Goal: Task Accomplishment & Management: Use online tool/utility

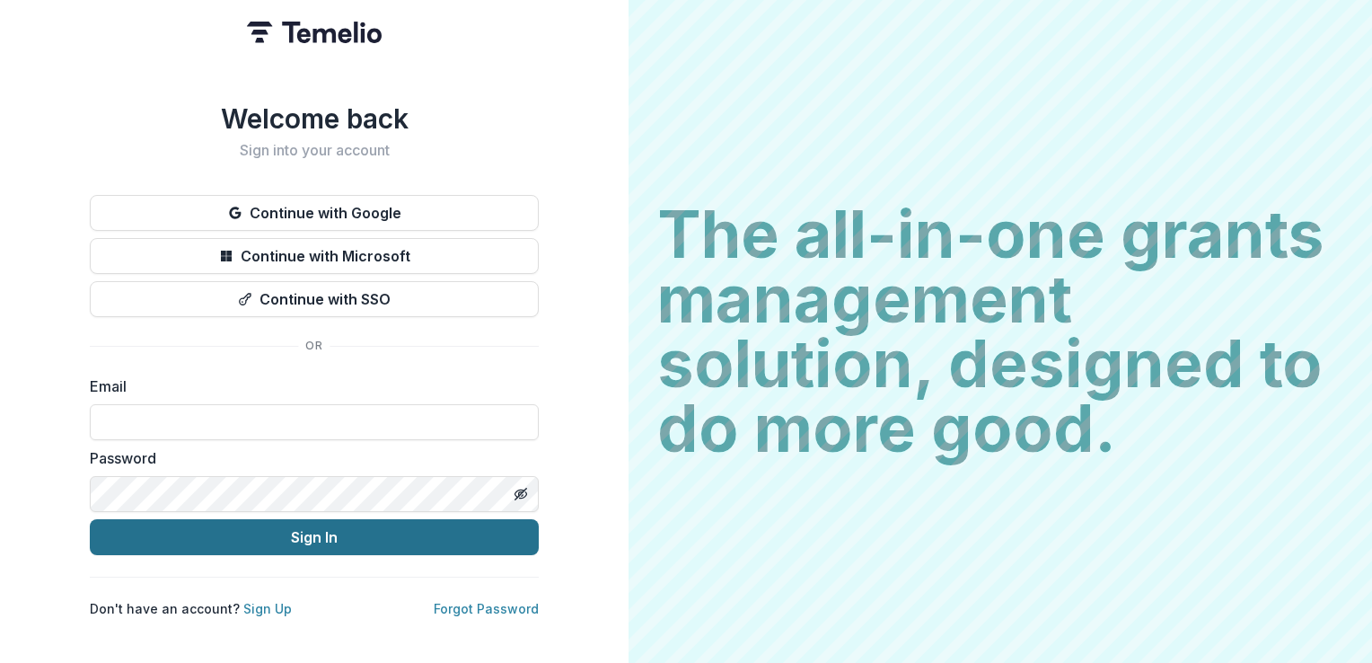
type input "**********"
click at [341, 534] on button "Sign In" at bounding box center [314, 537] width 449 height 36
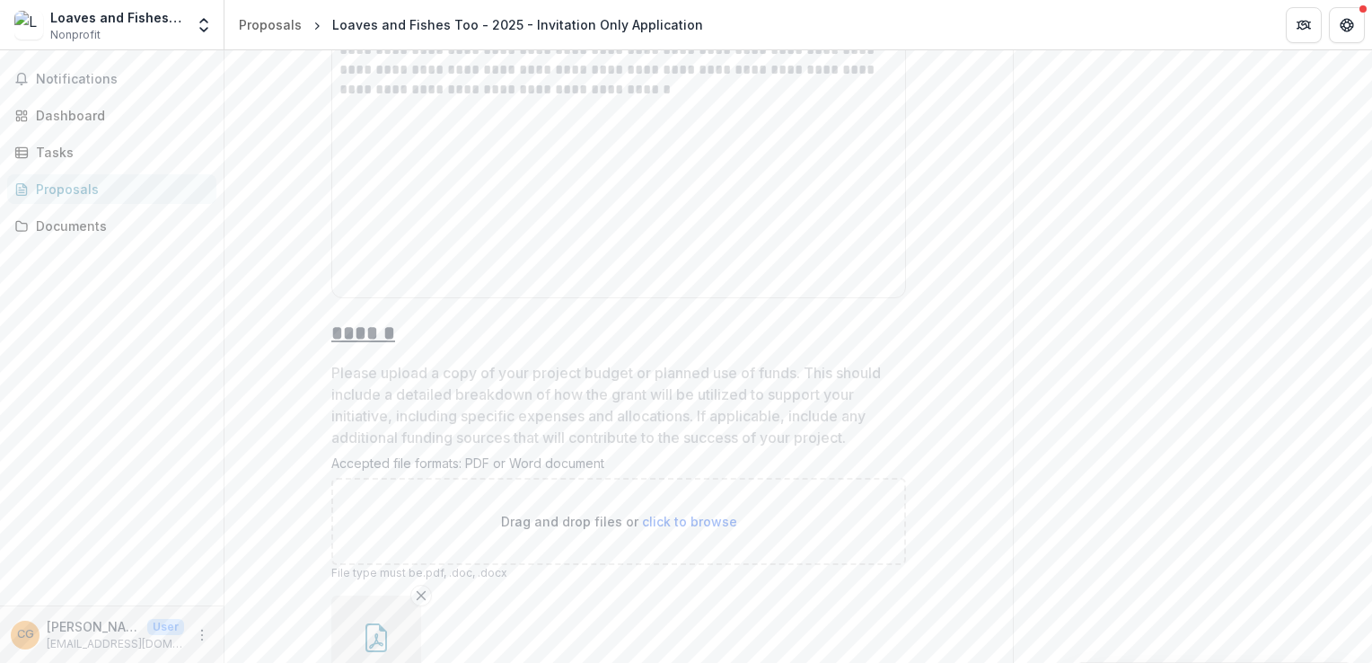
scroll to position [5756, 0]
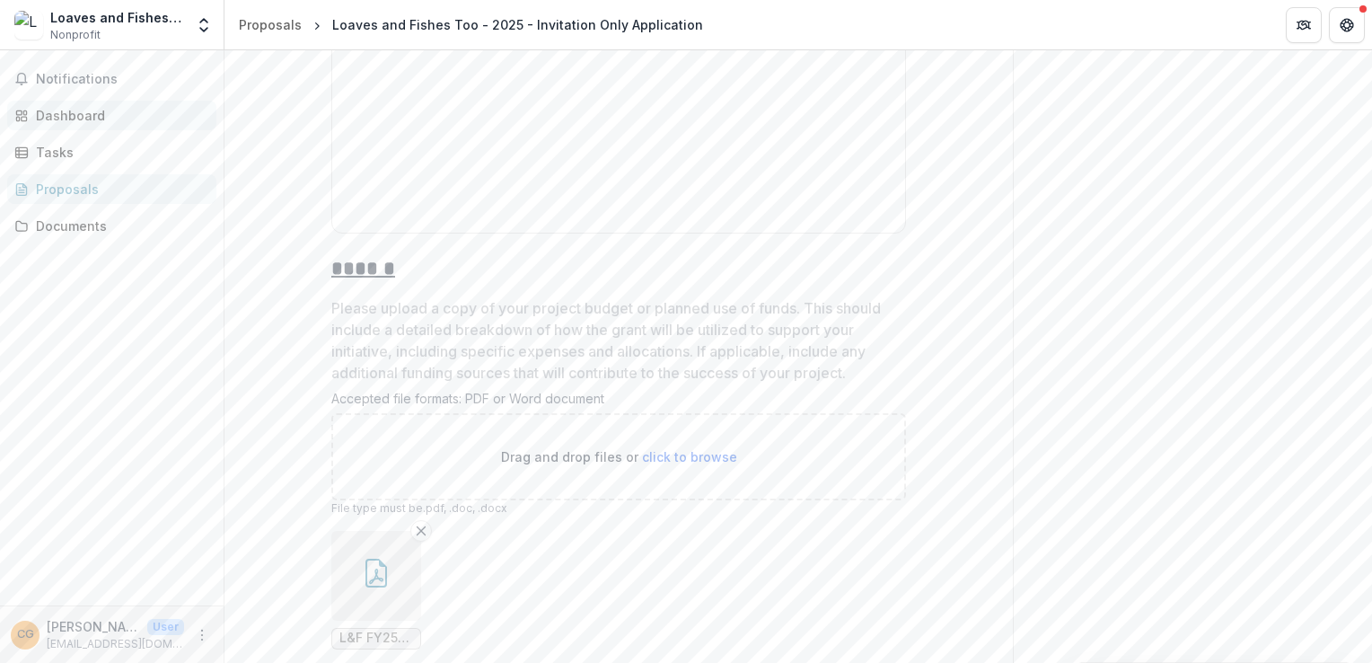
click at [65, 114] on div "Dashboard" at bounding box center [119, 115] width 166 height 19
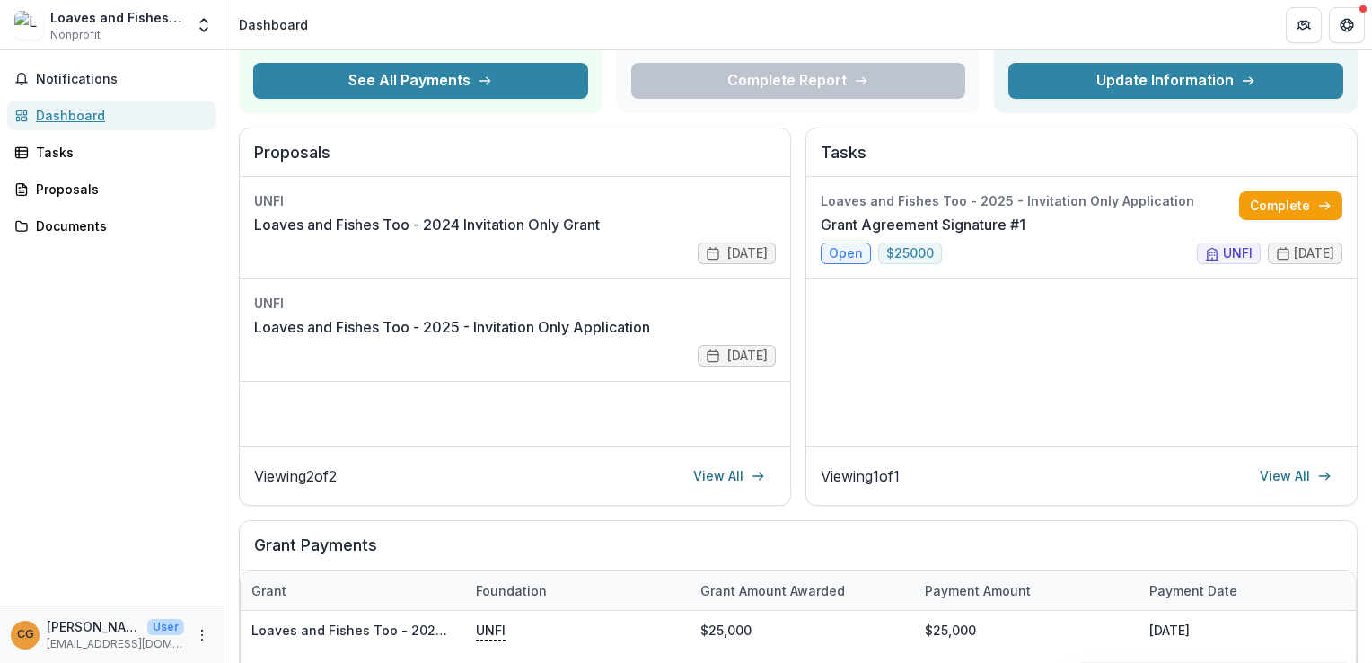
scroll to position [145, 0]
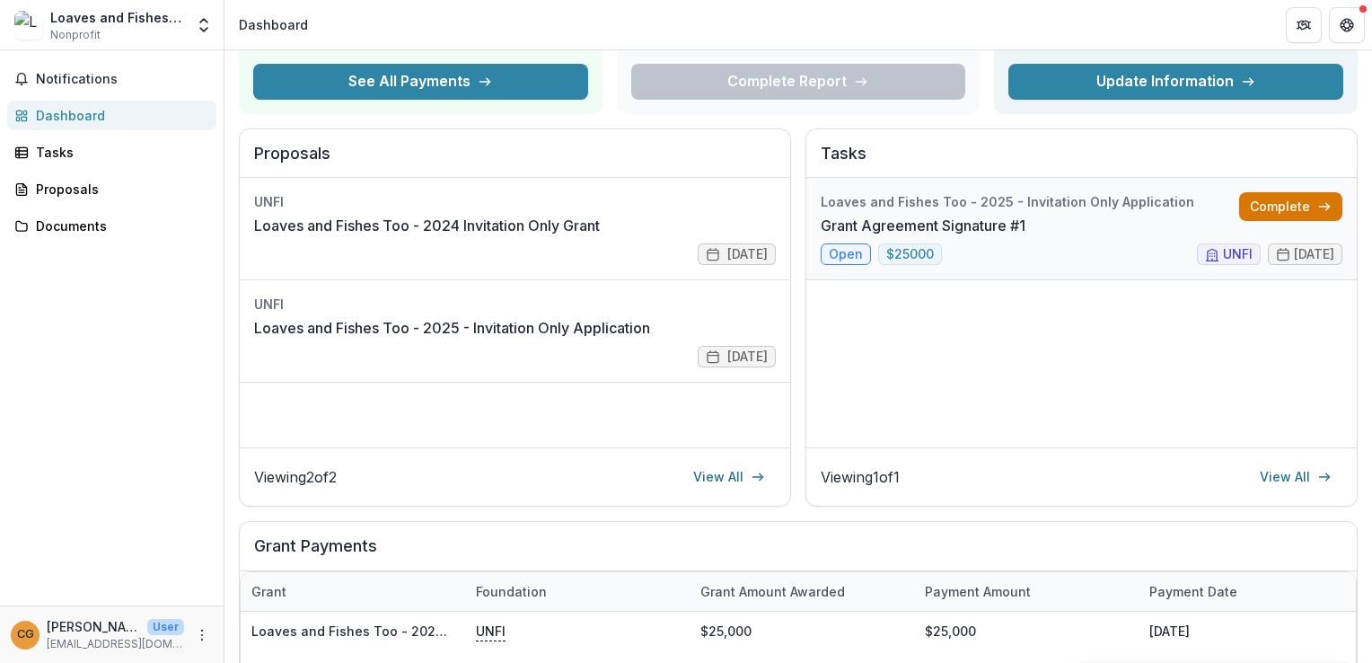
click at [1279, 201] on link "Complete" at bounding box center [1291, 206] width 103 height 29
